Goal: Check status: Check status

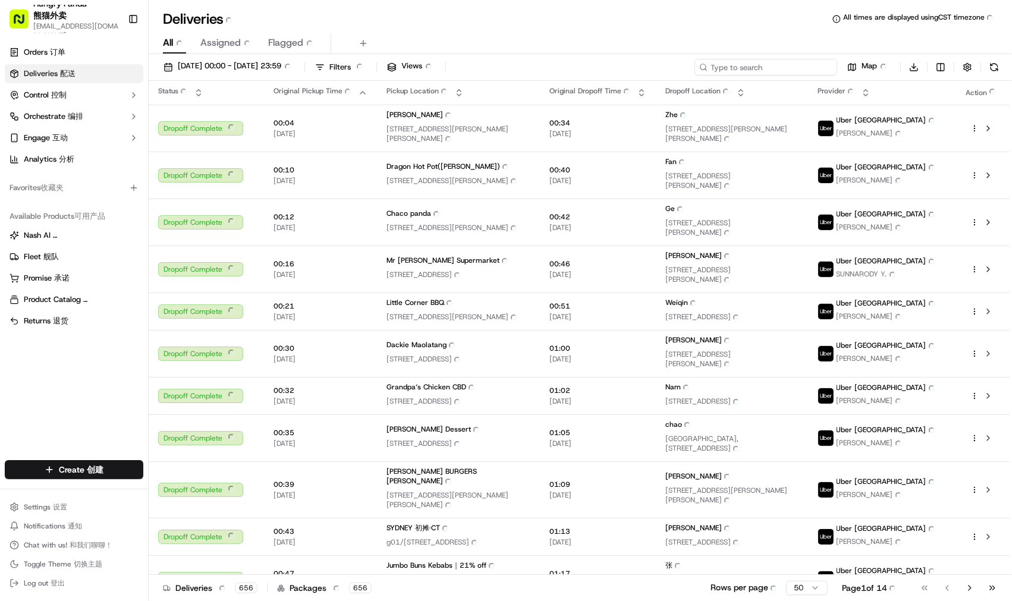
click at [780, 64] on input at bounding box center [765, 67] width 143 height 17
paste input "0426950757755773701398"
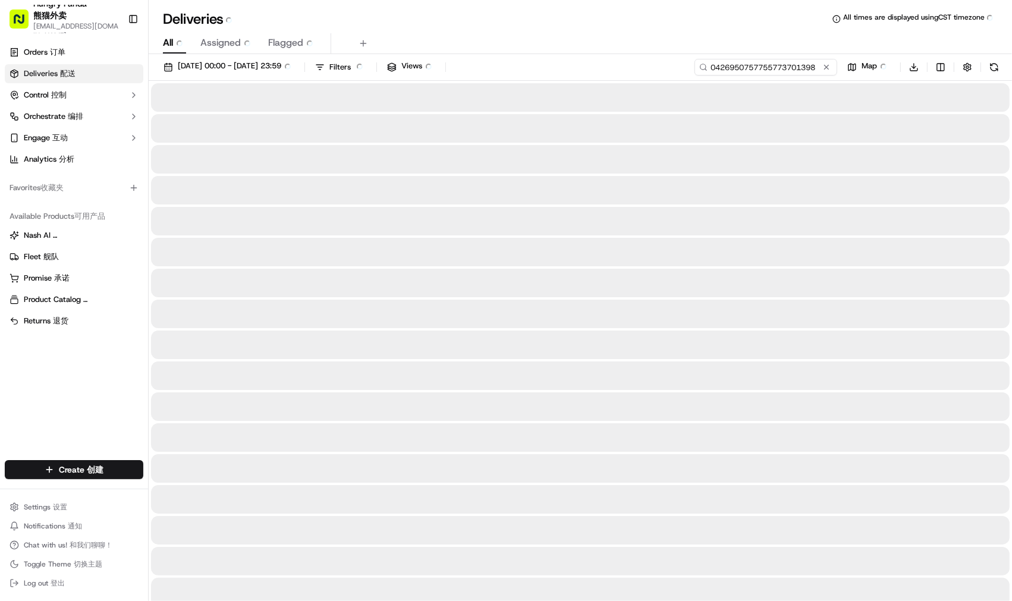
type input "0426950757755773701398"
click at [706, 67] on div "[DATE] 00:00 - [DATE] 23:59 [DATE] 00:00 - [DATE] 23:59 Filters Filters Views V…" at bounding box center [580, 70] width 863 height 22
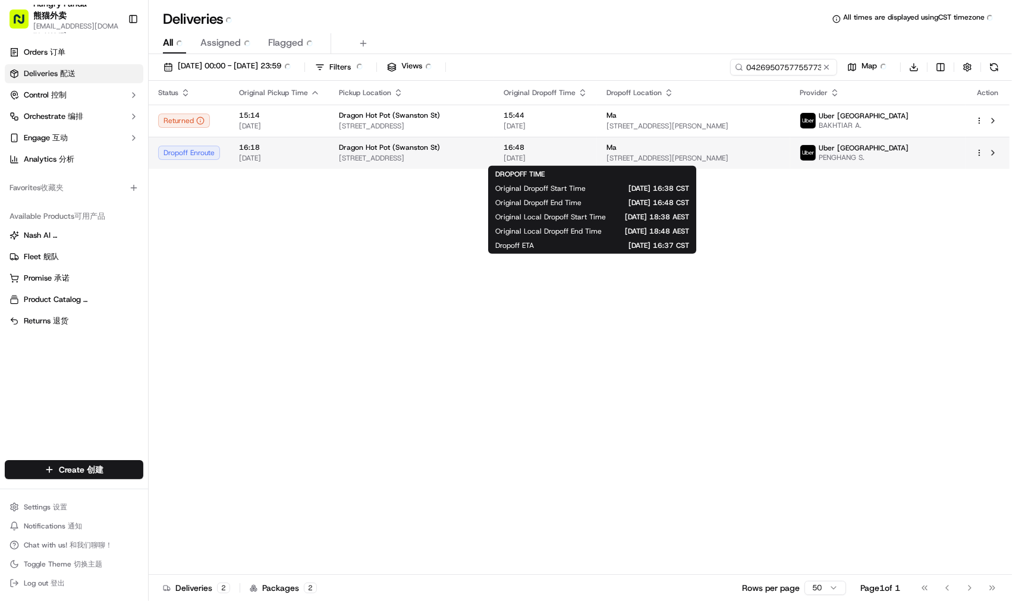
click at [549, 155] on tr "Dropoff Enroute 16:18 [DATE] Dragon Hot Pot ([GEOGRAPHIC_DATA]) [STREET_ADDRESS…" at bounding box center [579, 153] width 861 height 32
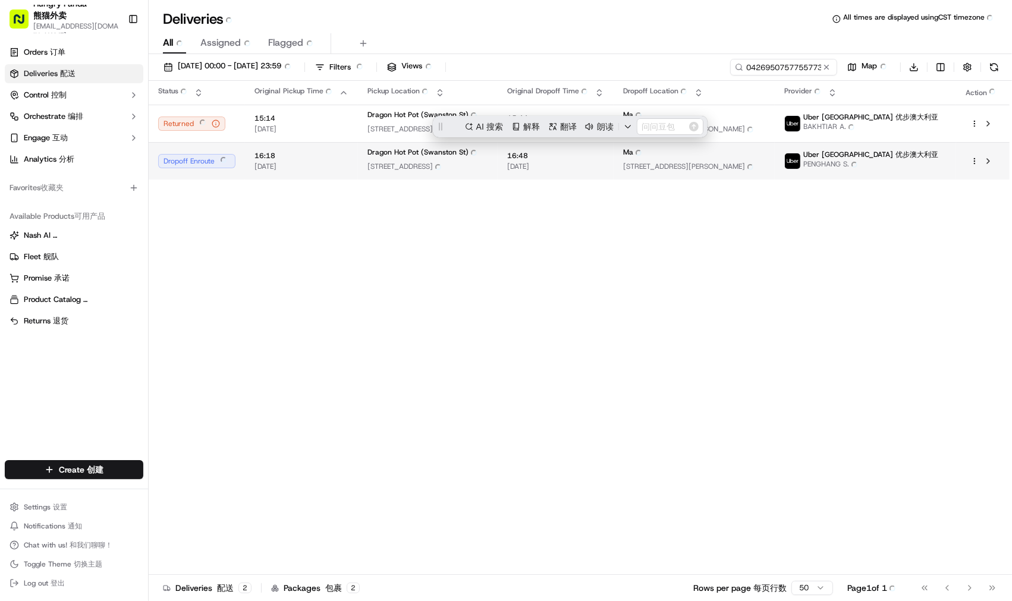
click at [488, 161] on div "Dragon Hot Pot (Swanston St) Dragon Hot Pot (Swanston St)" at bounding box center [427, 153] width 121 height 13
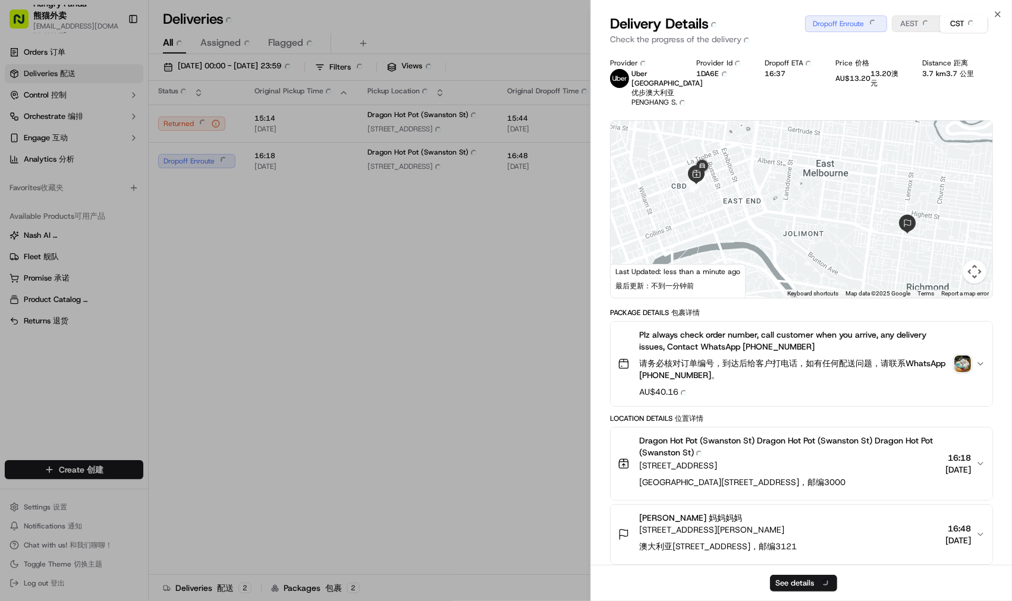
click at [961, 349] on div "Plz always check order number, call customer when you arrive, any delivery issu…" at bounding box center [797, 364] width 358 height 70
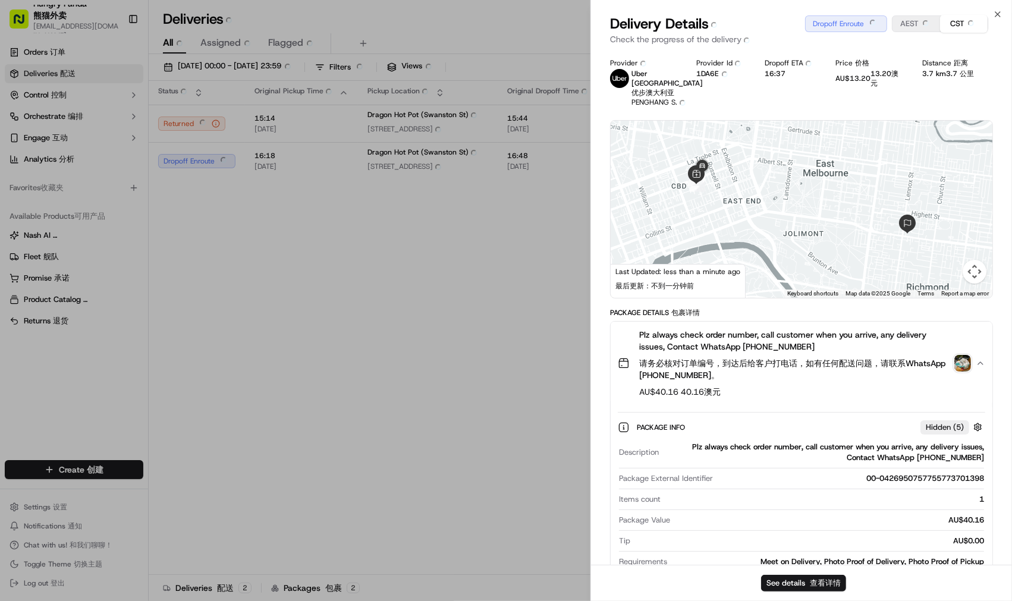
click at [961, 361] on img "button" at bounding box center [962, 363] width 17 height 17
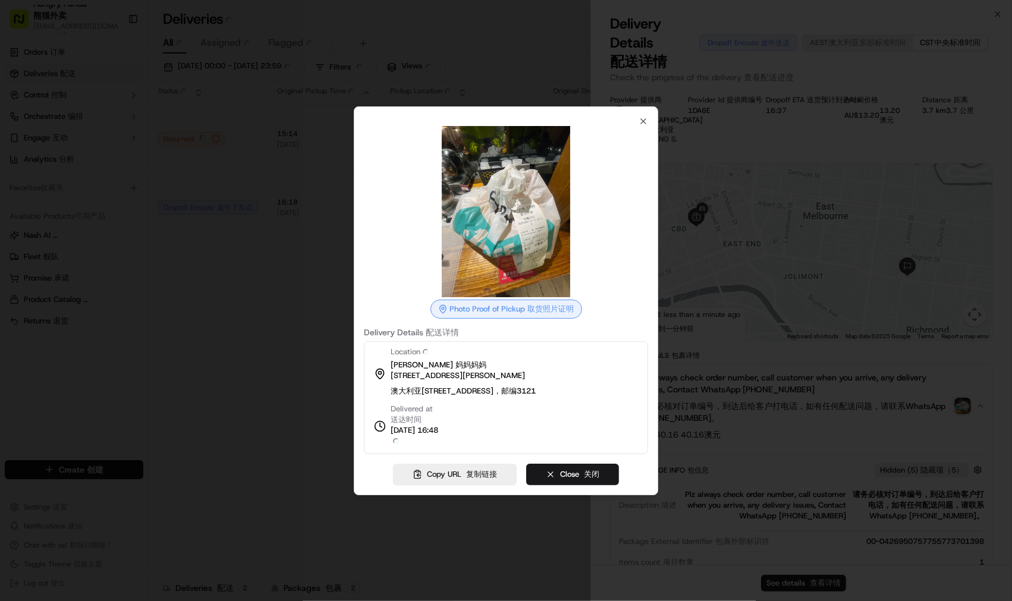
click at [637, 121] on div "Photo Proof of Pickup Photo Proof of Pickup 取货照片证明 Delivery Details Delivery De…" at bounding box center [506, 286] width 284 height 338
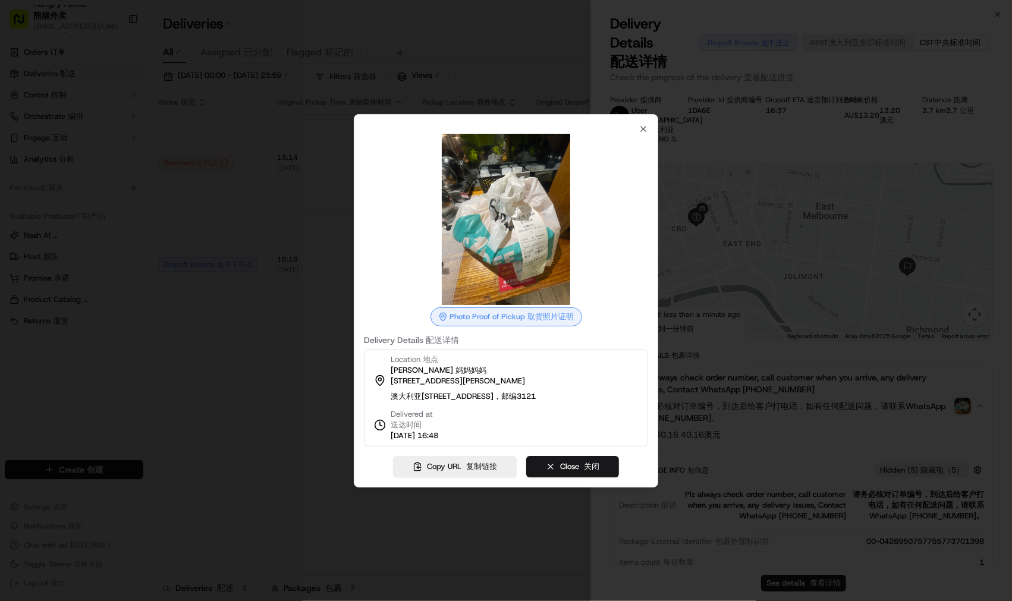
click at [967, 248] on div at bounding box center [506, 300] width 1012 height 601
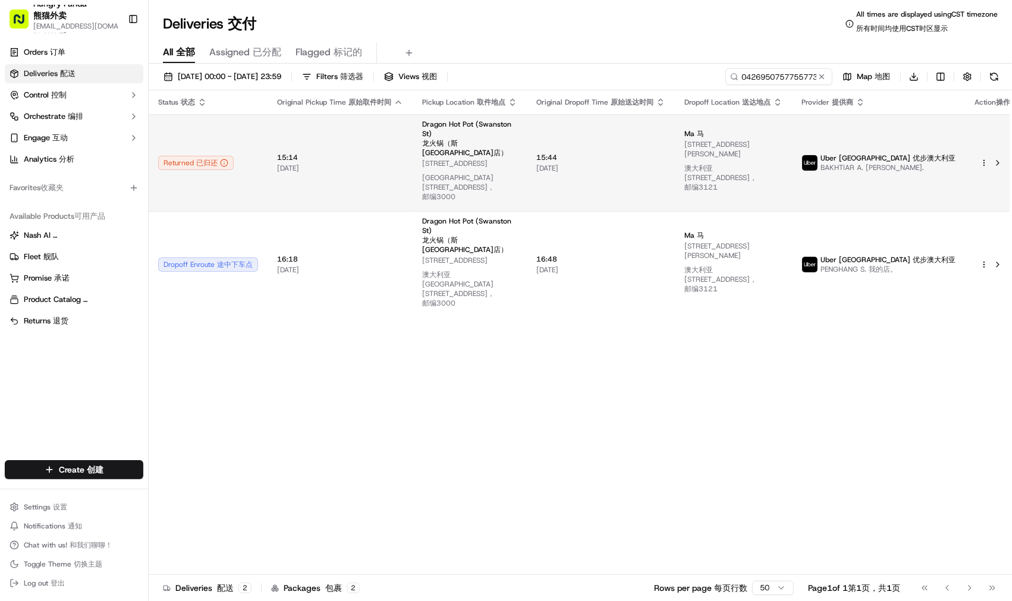
click at [633, 122] on td "15:44 15:44 [DATE] [DATE]" at bounding box center [601, 162] width 148 height 97
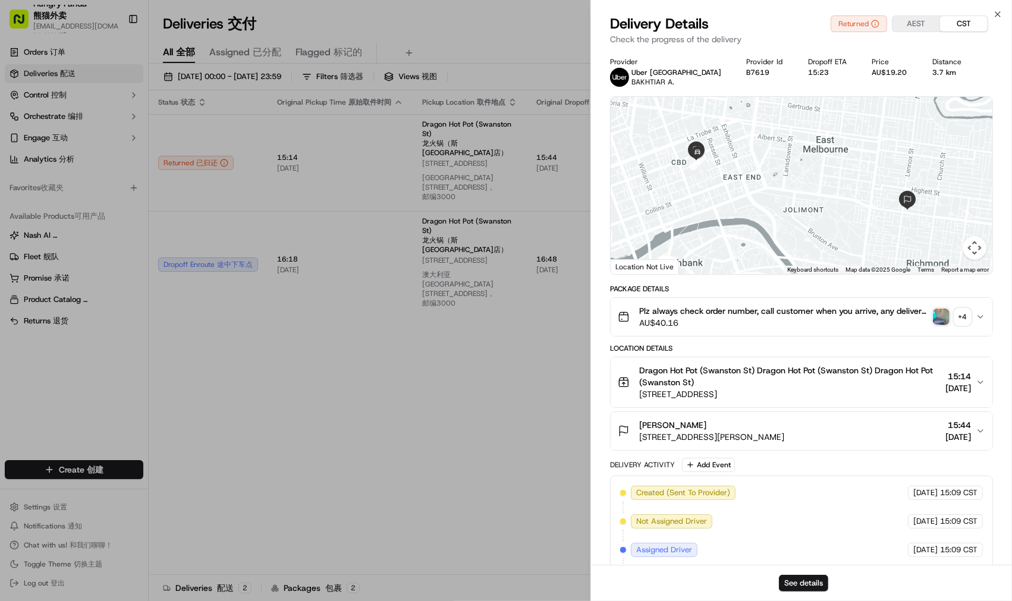
click at [940, 318] on img "button" at bounding box center [941, 317] width 17 height 17
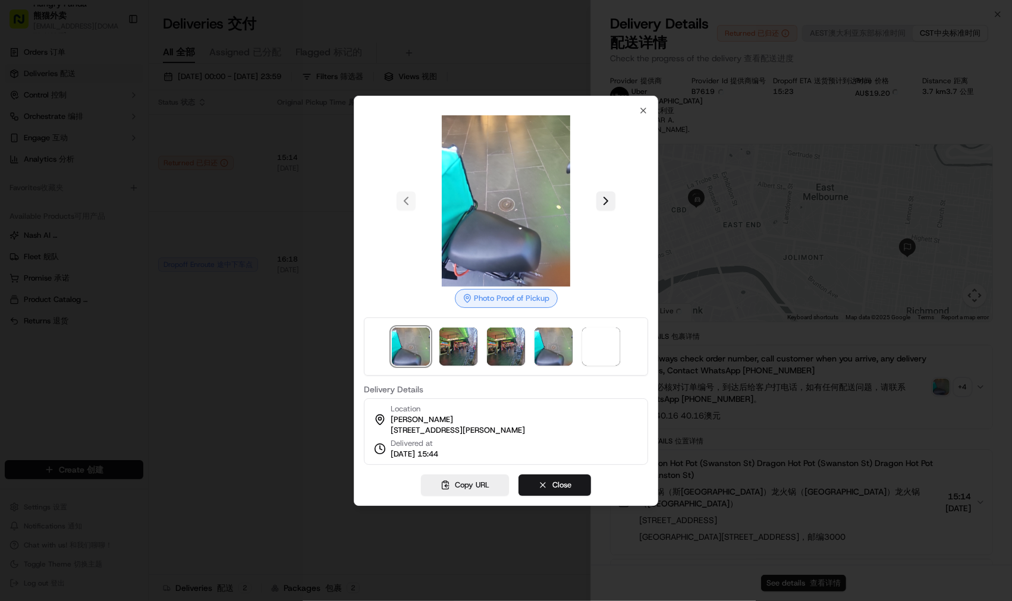
click at [607, 193] on button at bounding box center [605, 200] width 19 height 19
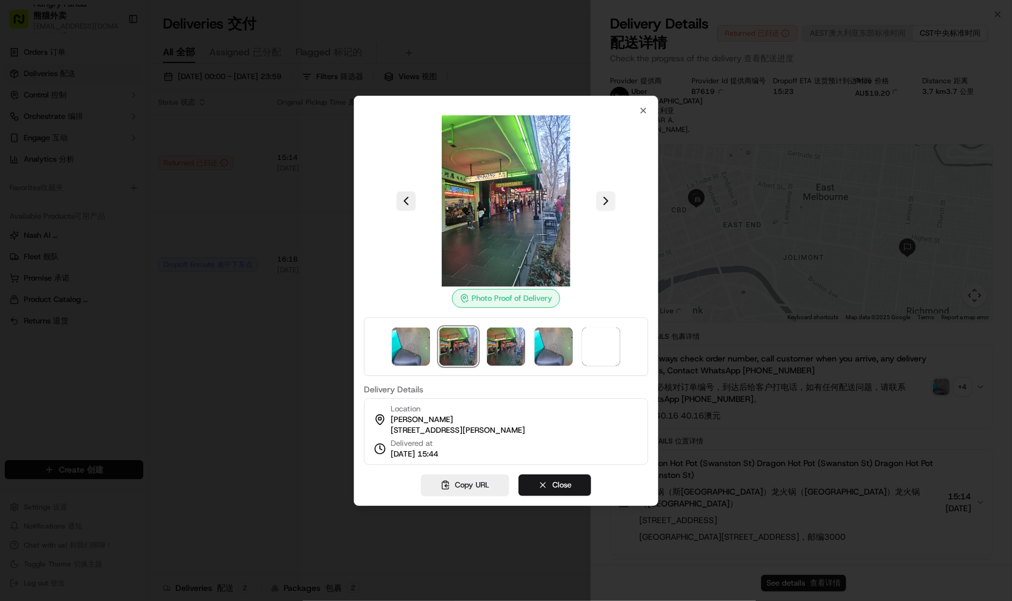
click at [607, 193] on div at bounding box center [506, 200] width 284 height 171
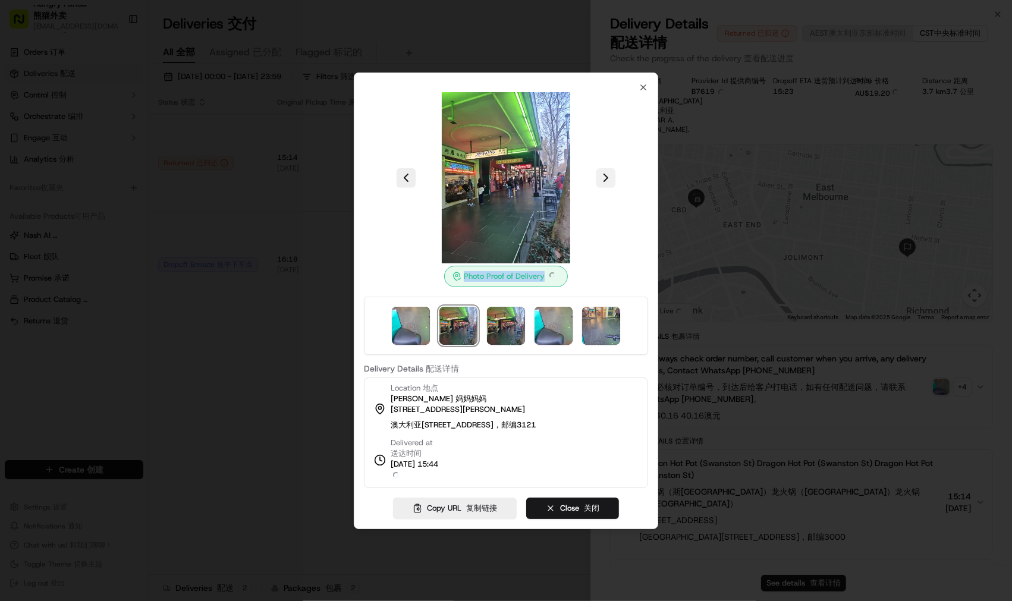
click at [607, 193] on div at bounding box center [506, 177] width 284 height 171
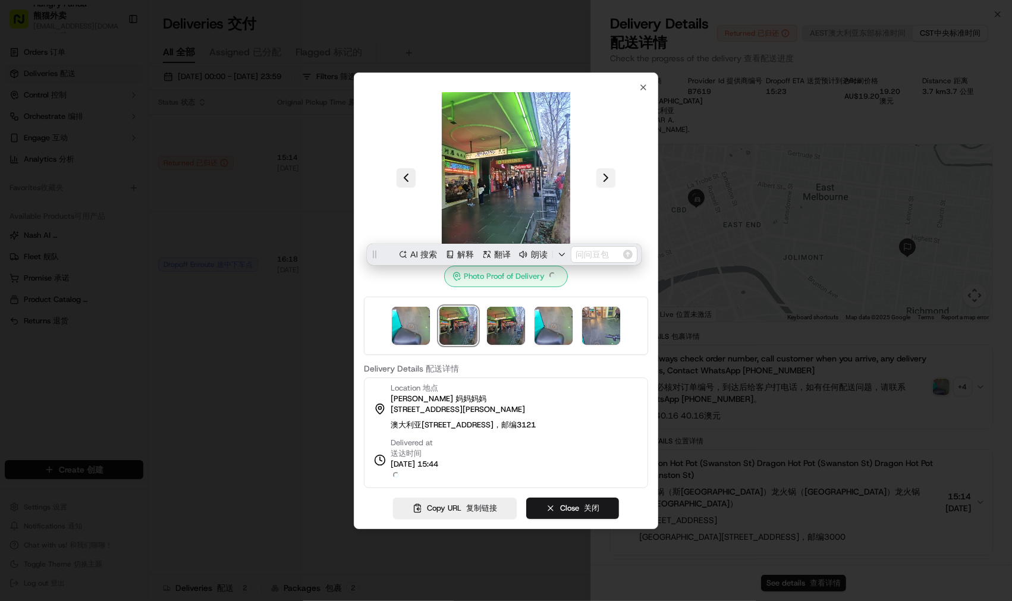
click at [607, 193] on div at bounding box center [506, 177] width 284 height 171
click at [604, 183] on button at bounding box center [605, 177] width 19 height 19
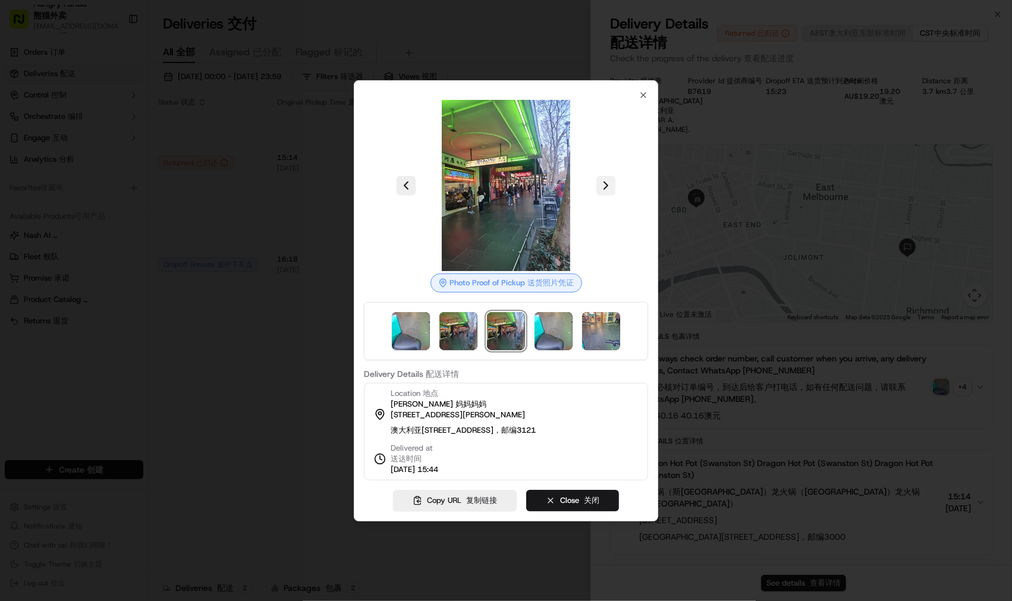
click at [604, 176] on button at bounding box center [605, 185] width 19 height 19
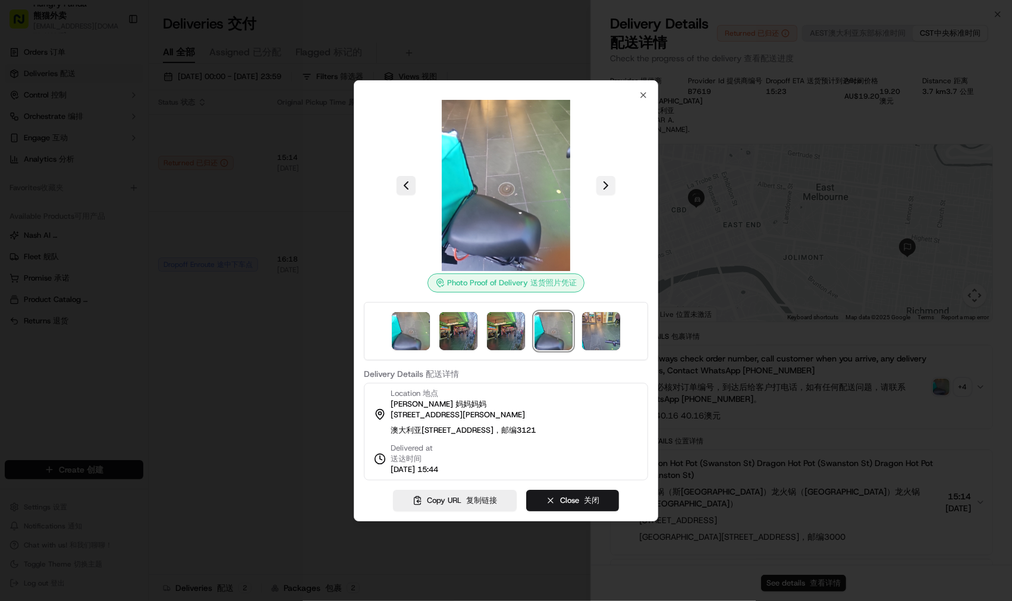
click at [604, 187] on button at bounding box center [605, 185] width 19 height 19
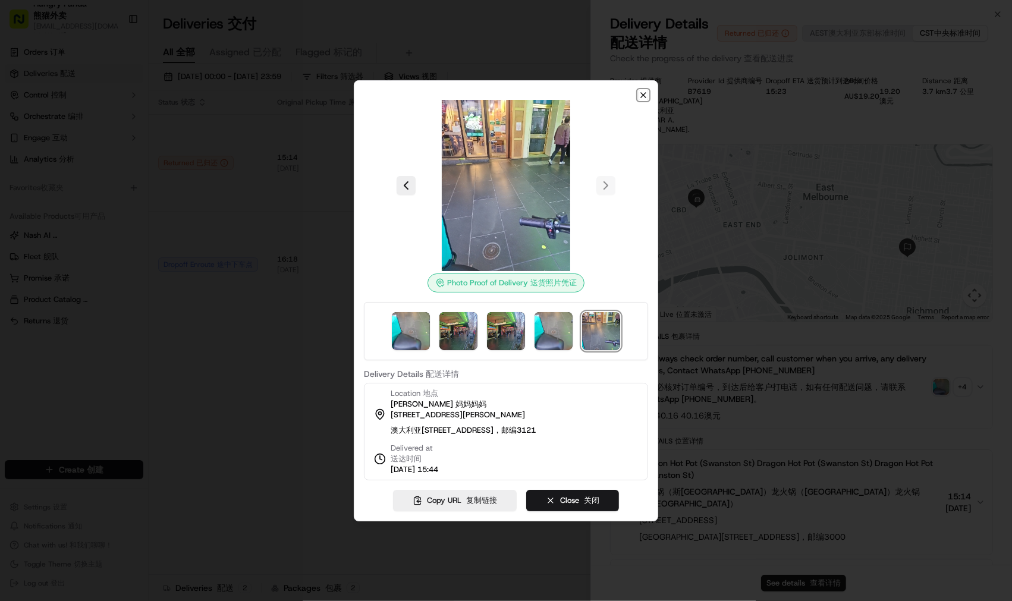
click at [645, 93] on icon "button" at bounding box center [643, 95] width 5 height 5
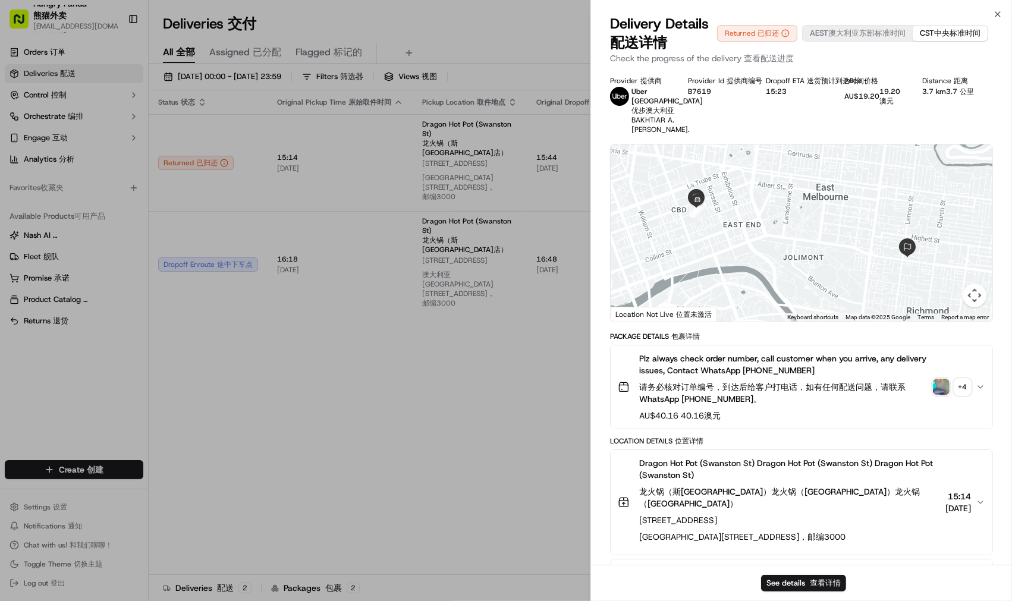
drag, startPoint x: 464, startPoint y: 324, endPoint x: 439, endPoint y: 276, distance: 54.5
